Goal: Find specific page/section: Find specific page/section

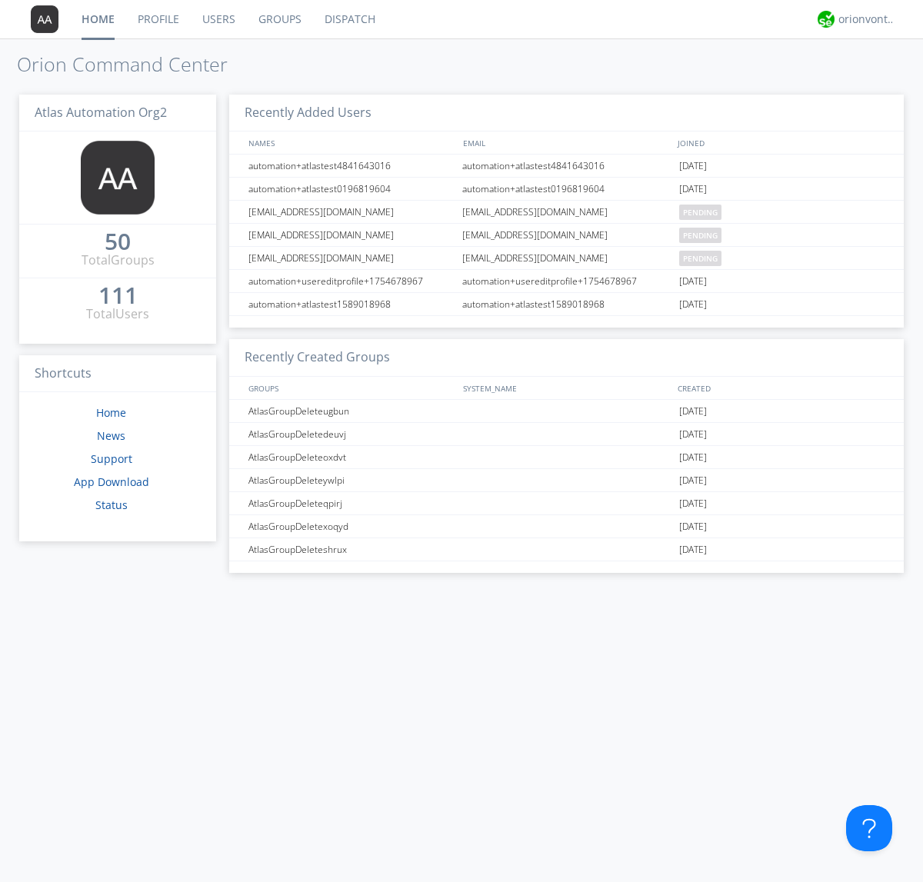
click at [349, 19] on link "Dispatch" at bounding box center [350, 19] width 74 height 38
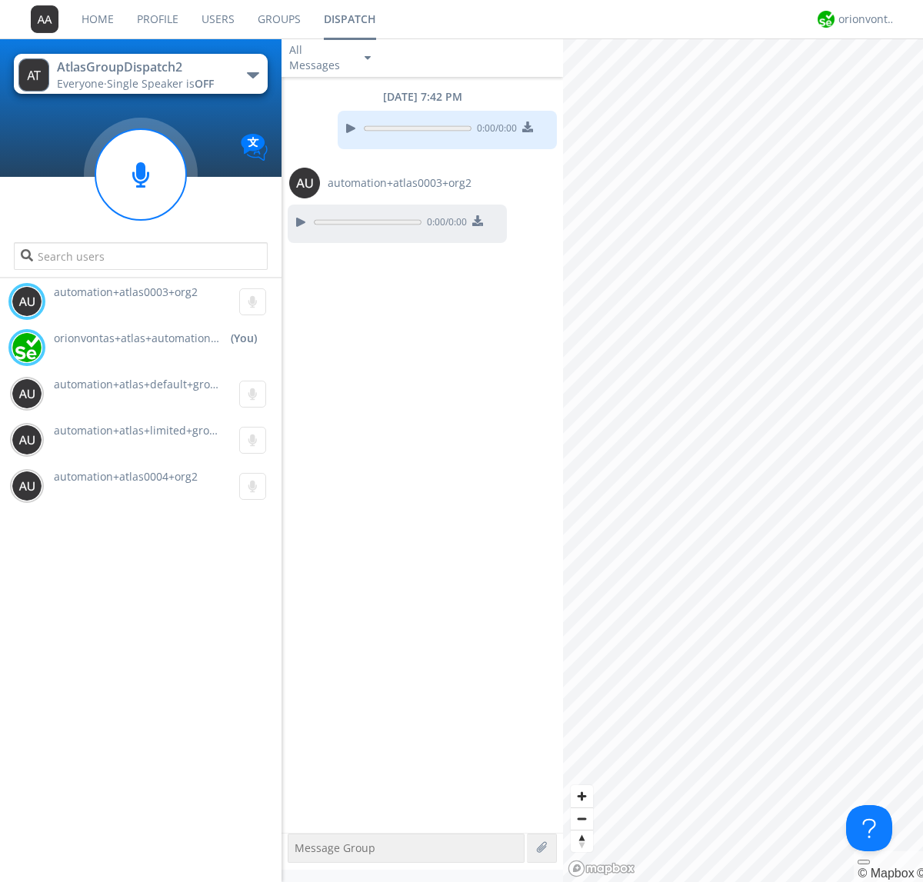
click at [252, 75] on div "button" at bounding box center [253, 75] width 12 height 6
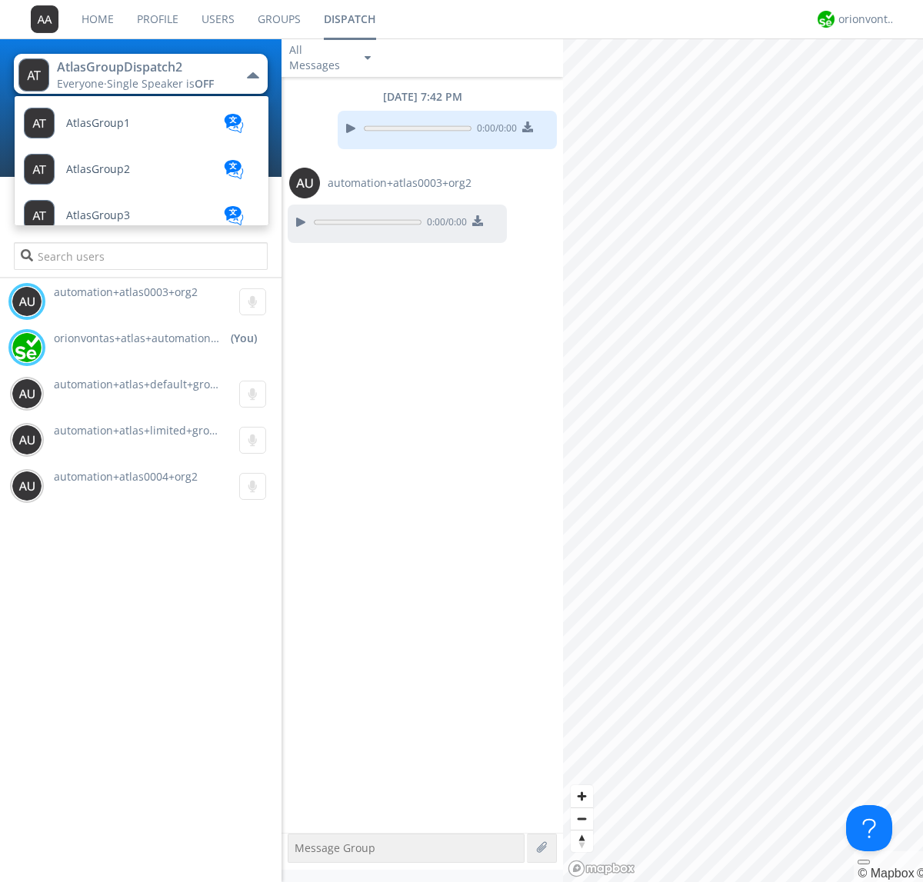
click at [116, 129] on span "AtlasGroupDispatch" at bounding box center [98, 124] width 64 height 12
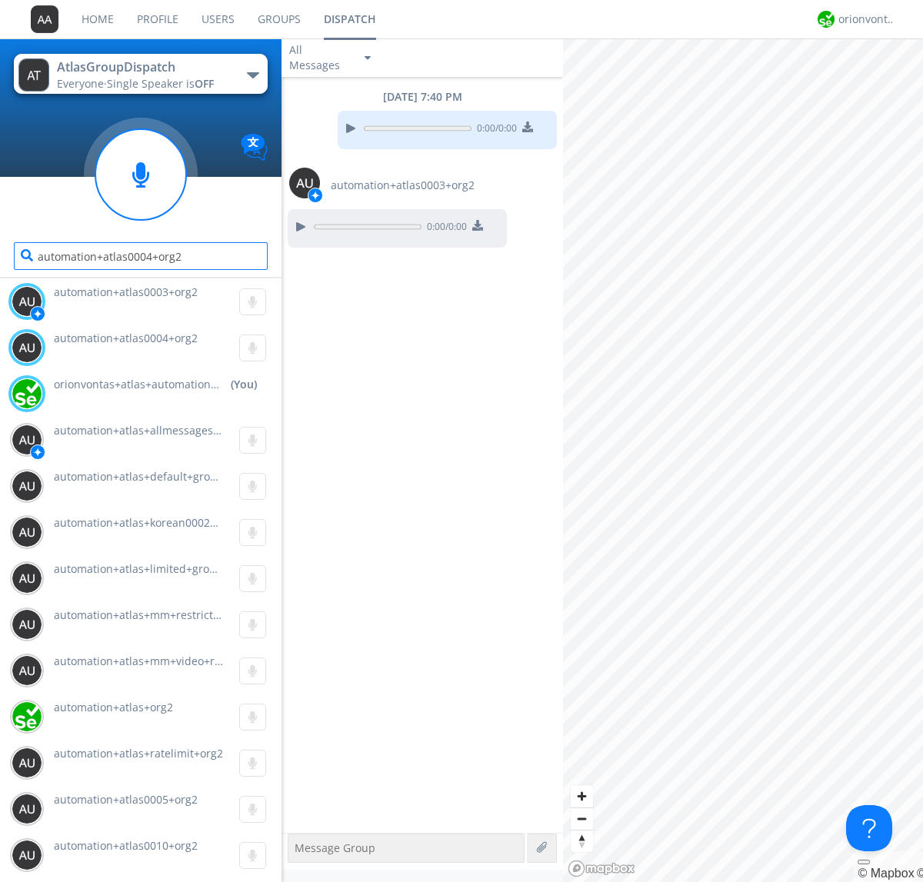
type input "automation+atlas0004+org2"
click at [863, 19] on div "orionvontas+atlas+automation+org2" at bounding box center [868, 19] width 58 height 15
